Goal: Task Accomplishment & Management: Manage account settings

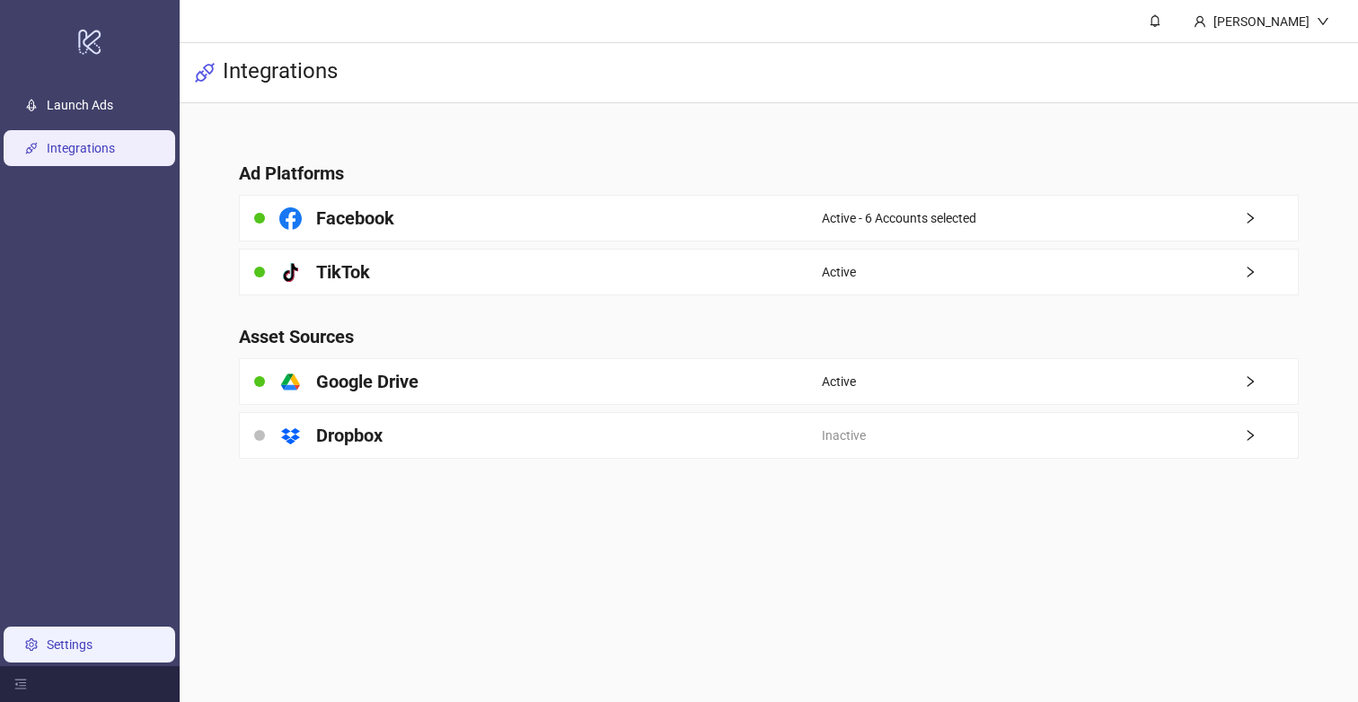
click at [47, 647] on link "Settings" at bounding box center [70, 645] width 46 height 14
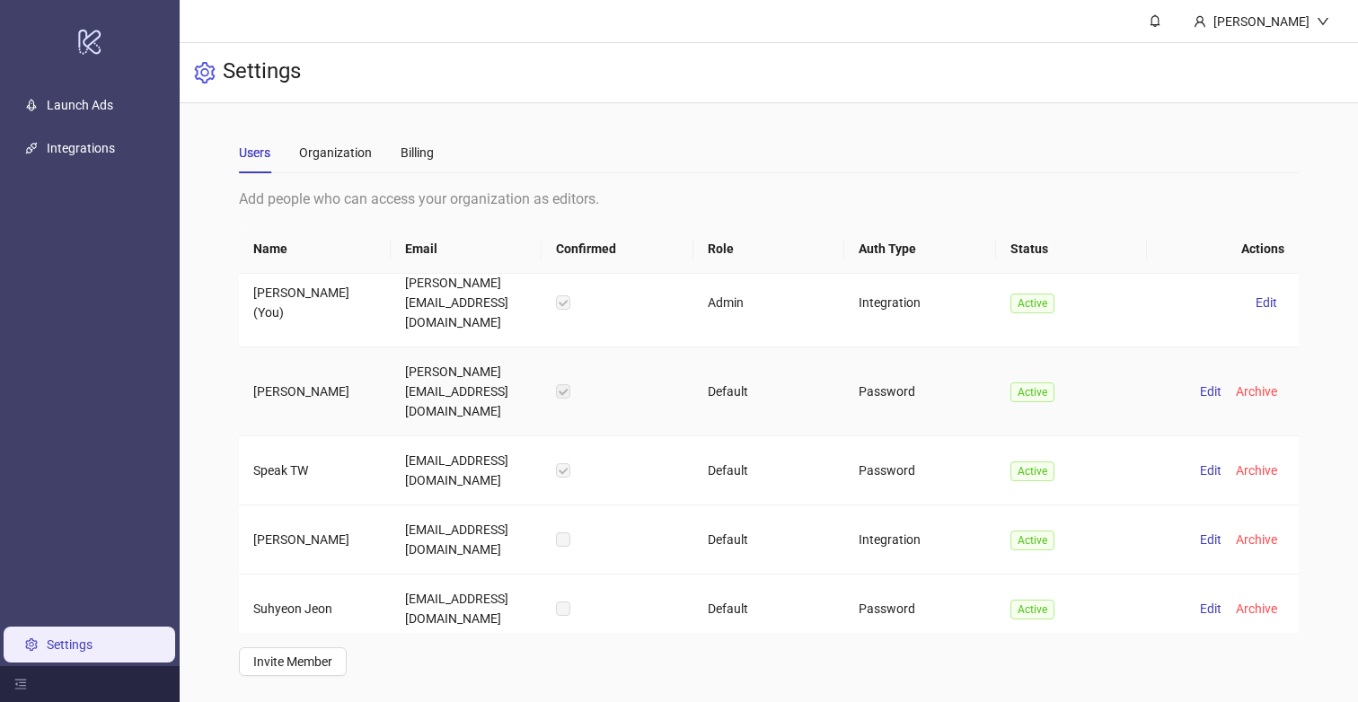
scroll to position [124, 0]
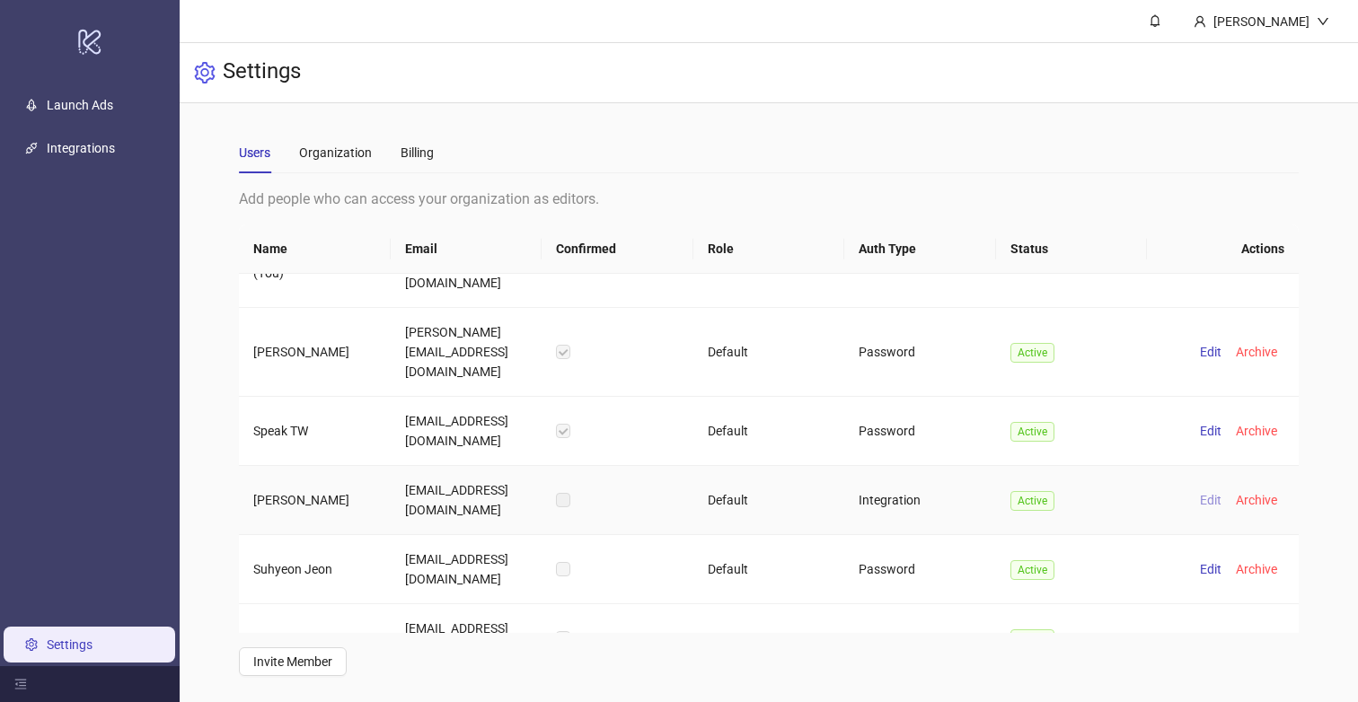
click at [1208, 493] on span "Edit" at bounding box center [1211, 500] width 22 height 14
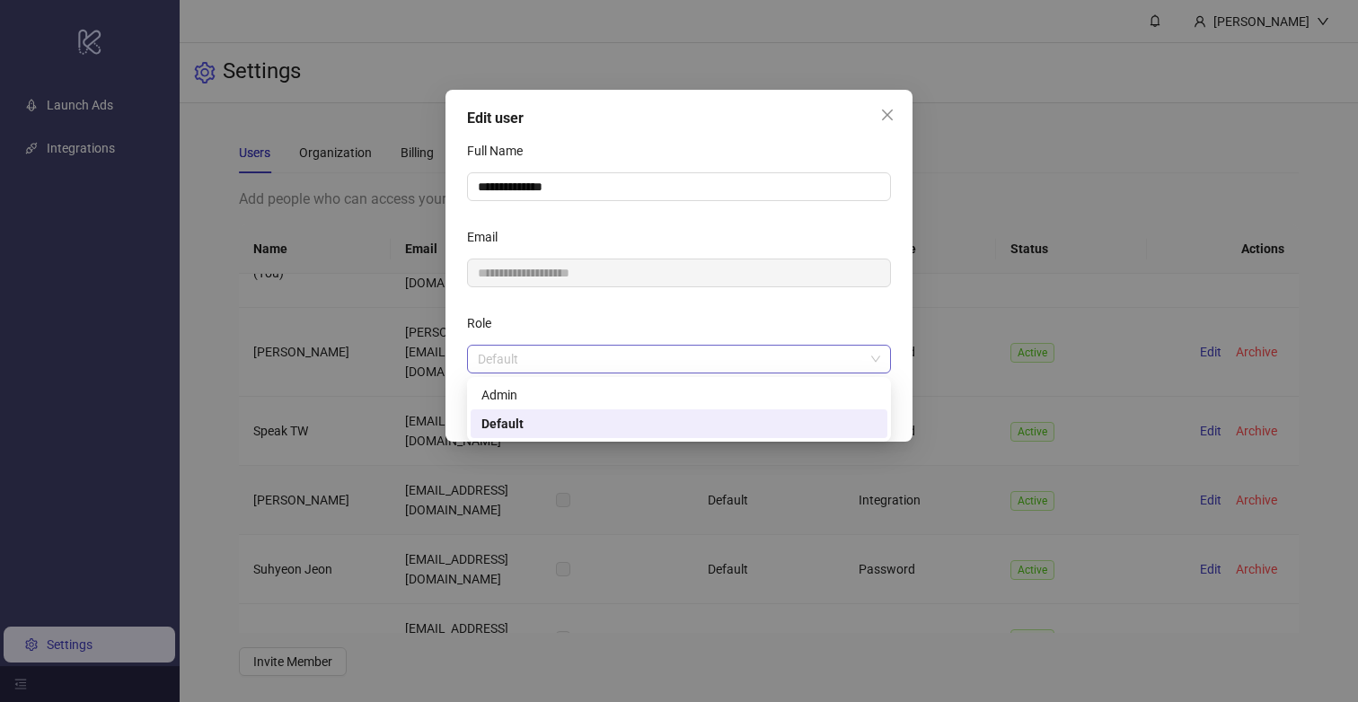
click at [602, 350] on span "Default" at bounding box center [679, 359] width 402 height 27
click at [602, 388] on div "Admin" at bounding box center [678, 395] width 395 height 20
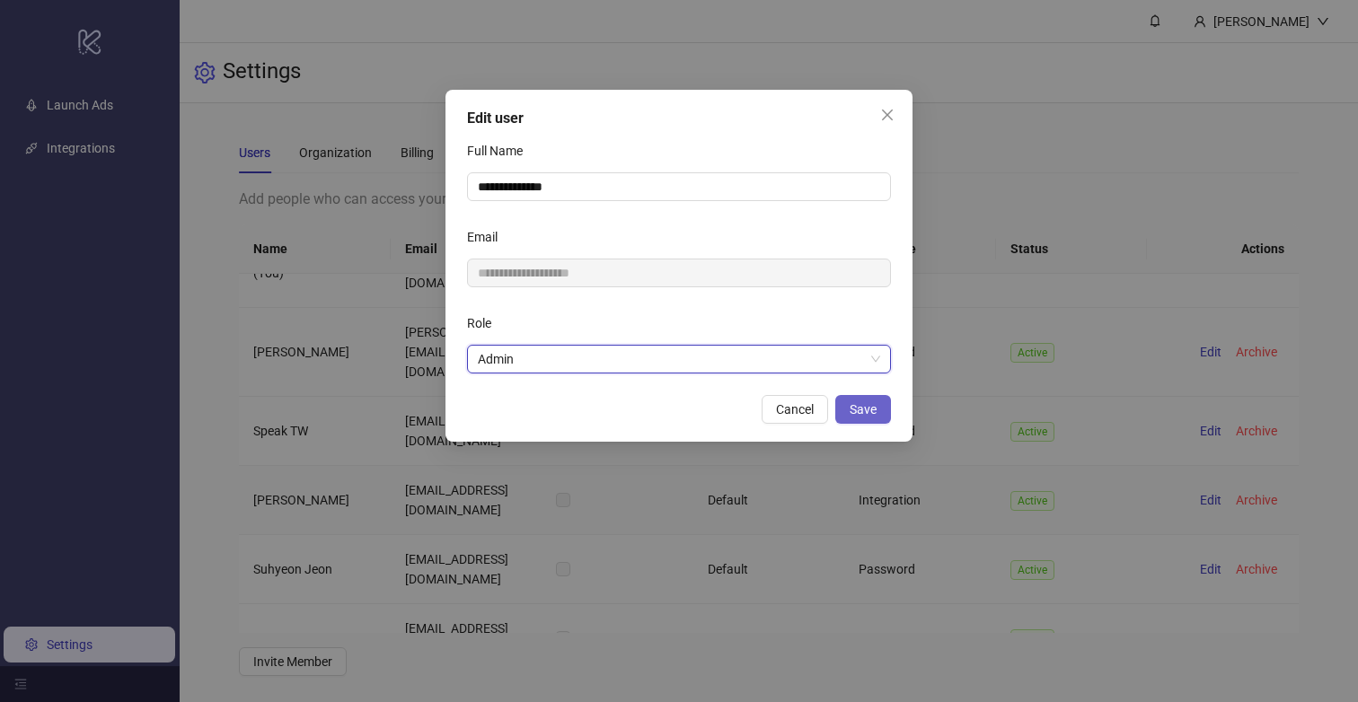
click at [855, 410] on span "Save" at bounding box center [863, 409] width 27 height 14
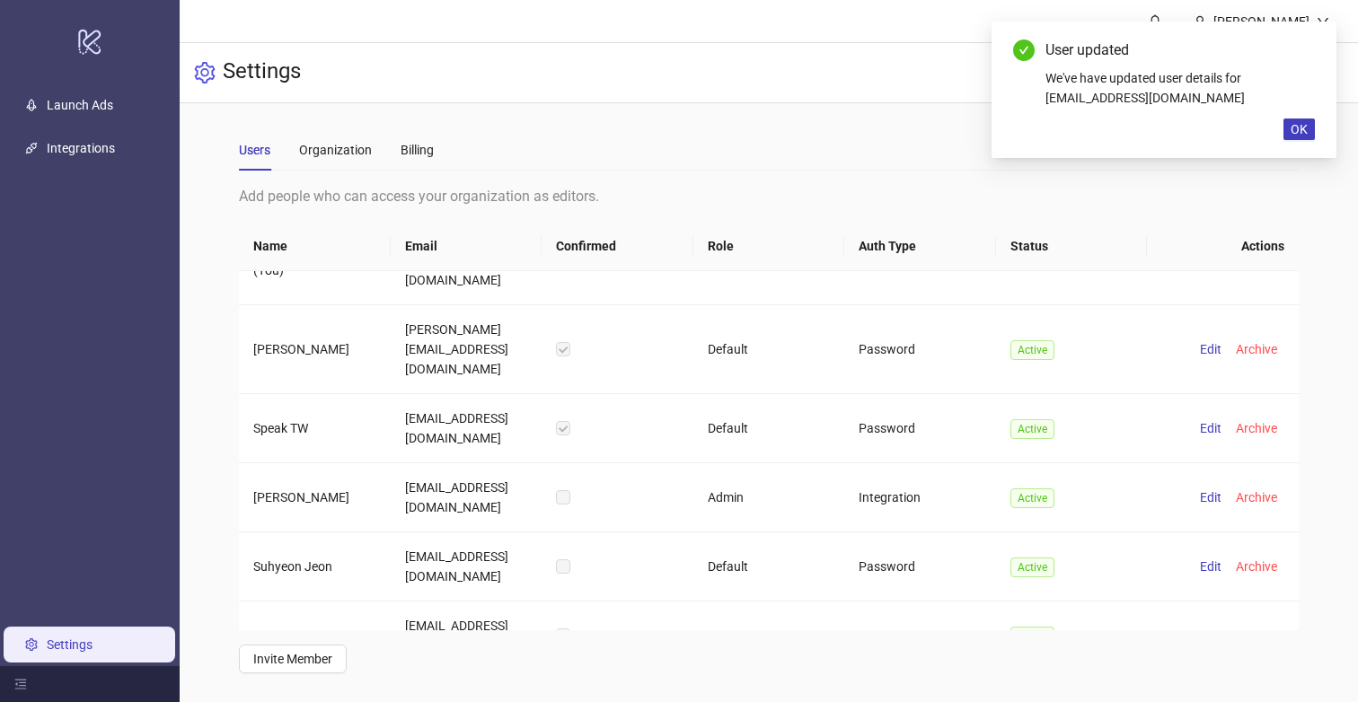
click at [769, 660] on div "Add people who can access your organization as editors. Name Email Confirmed Ro…" at bounding box center [768, 429] width 1059 height 489
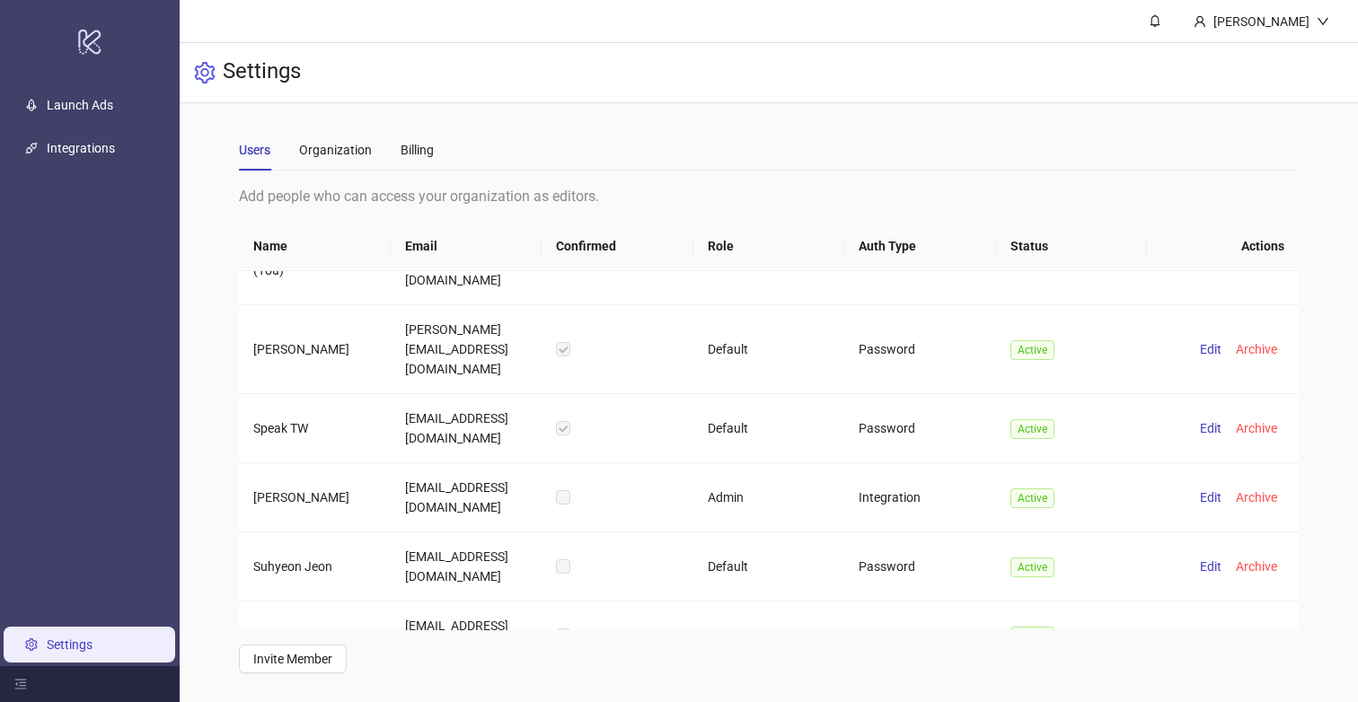
click at [889, 159] on div "Users Organization Billing" at bounding box center [768, 149] width 1059 height 41
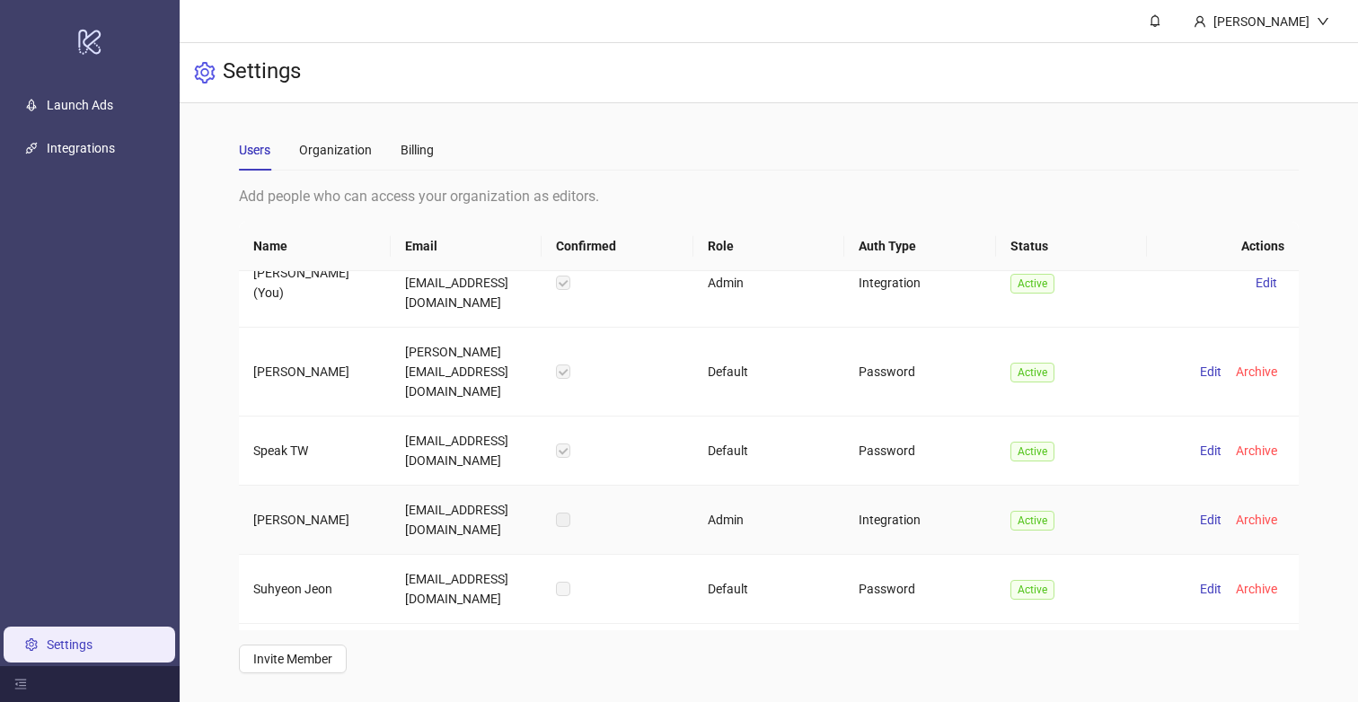
scroll to position [0, 0]
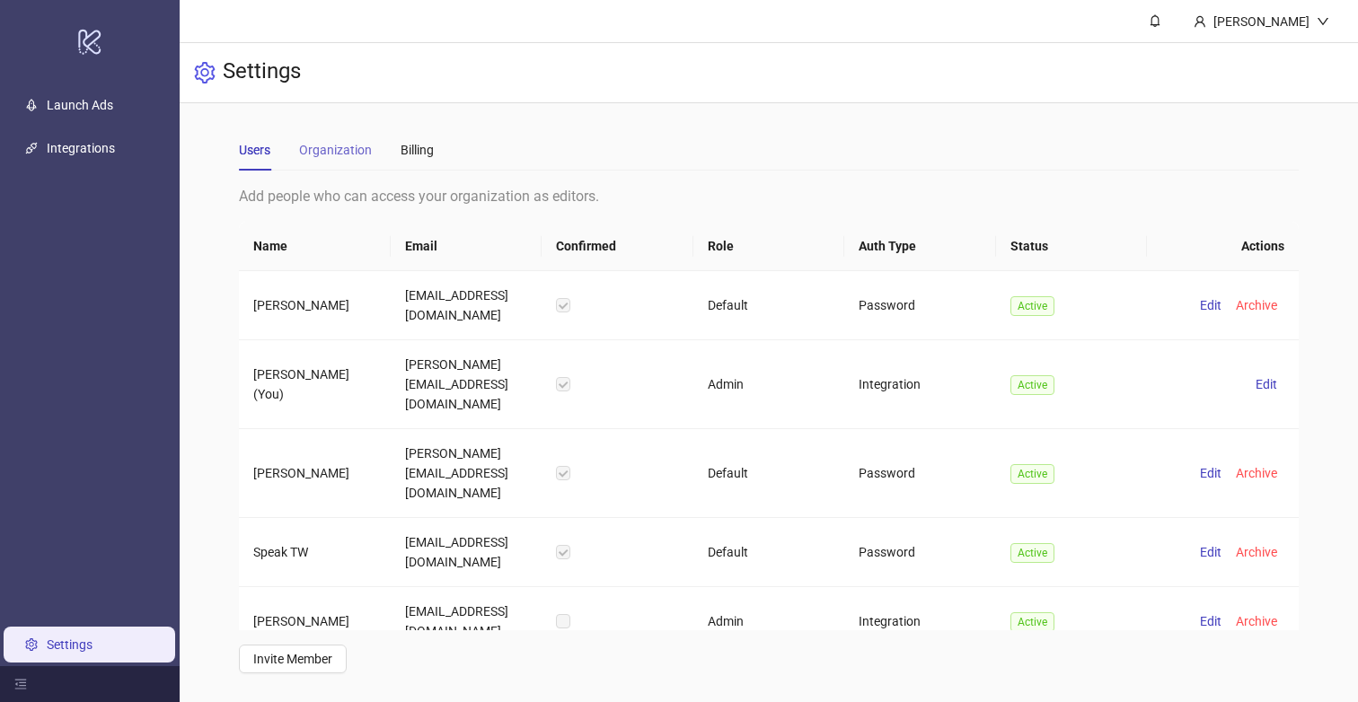
click at [348, 161] on div "Organization" at bounding box center [335, 149] width 73 height 41
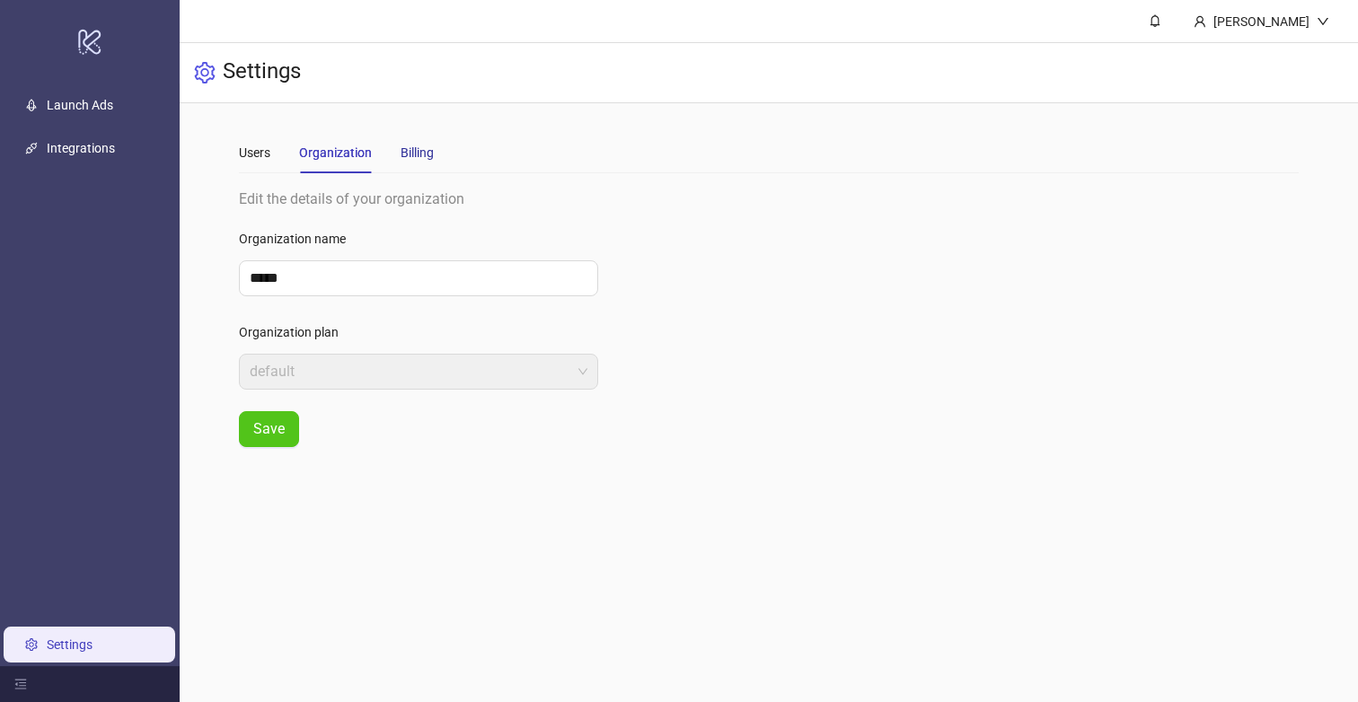
click at [418, 157] on div "Billing" at bounding box center [417, 153] width 33 height 20
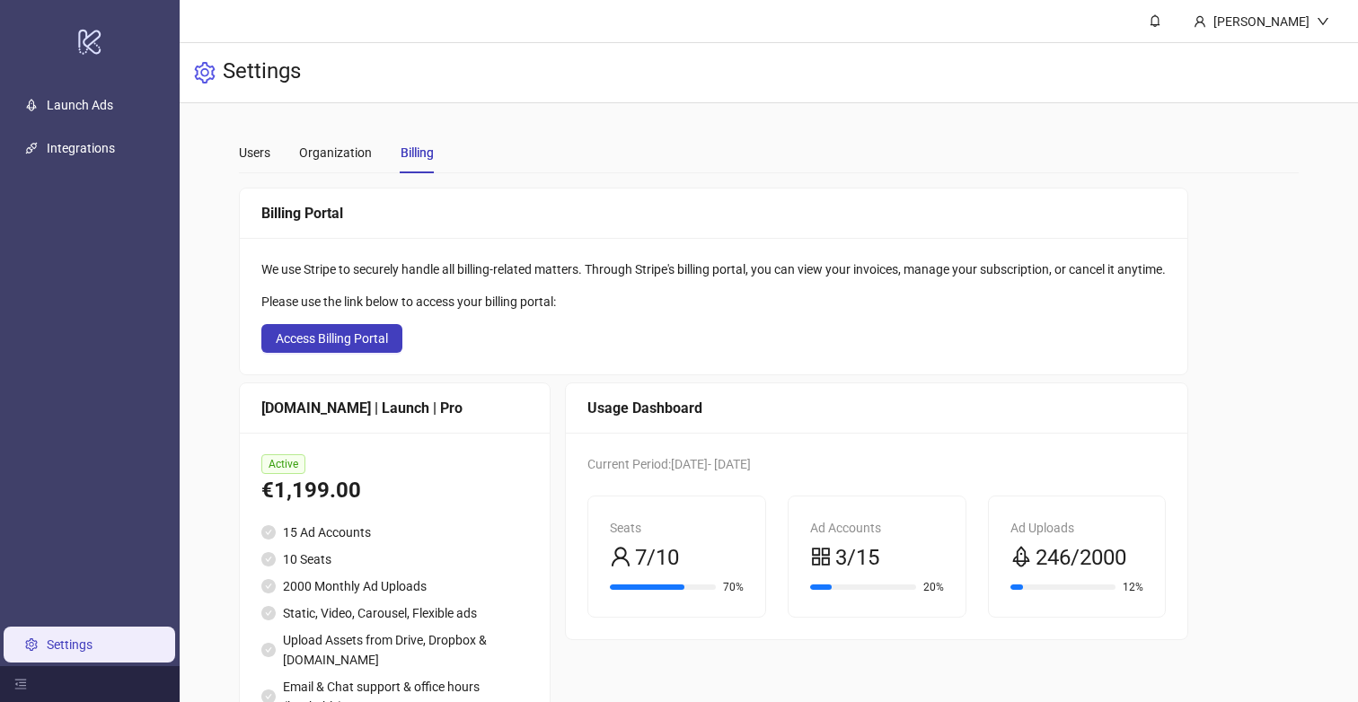
scroll to position [86, 0]
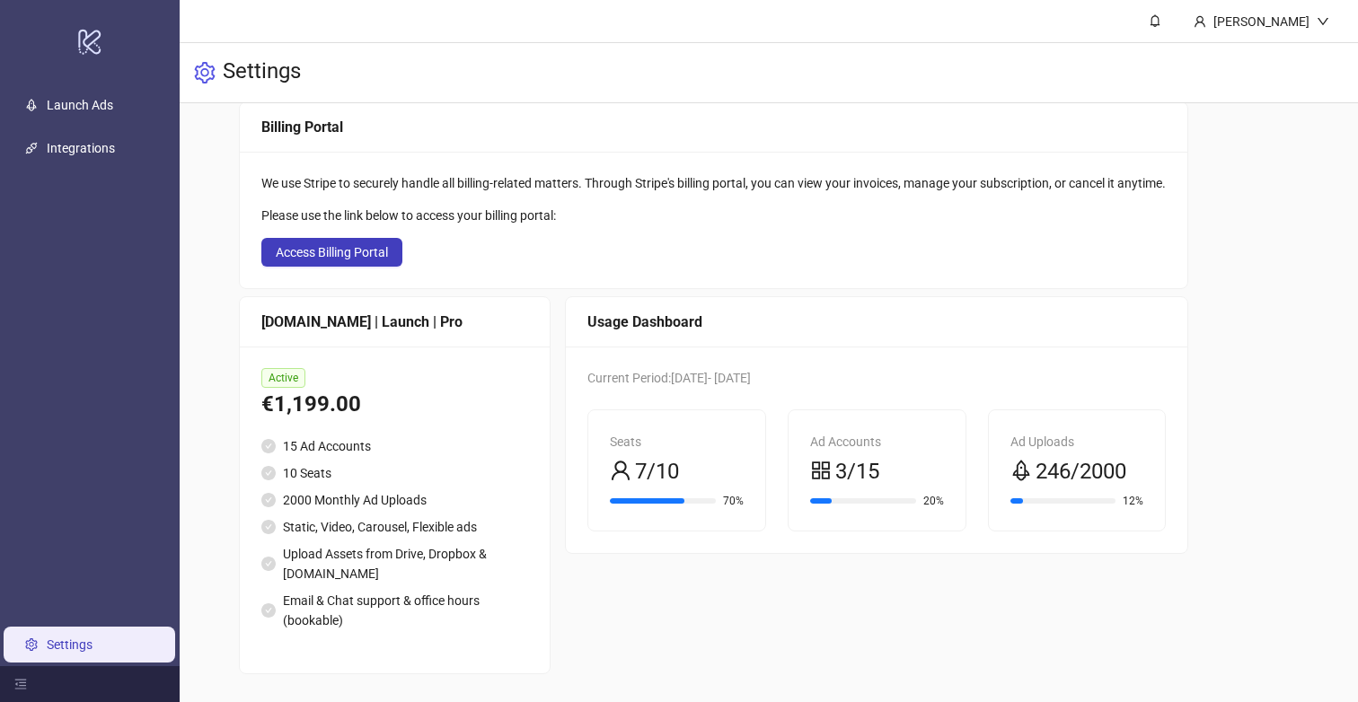
click at [687, 587] on div "Usage Dashboard Current Period: [DATE] - [DATE] Seats 7/10 70% Ad Accounts 3/15…" at bounding box center [876, 485] width 623 height 378
